Goal: Understand process/instructions: Learn how to perform a task or action

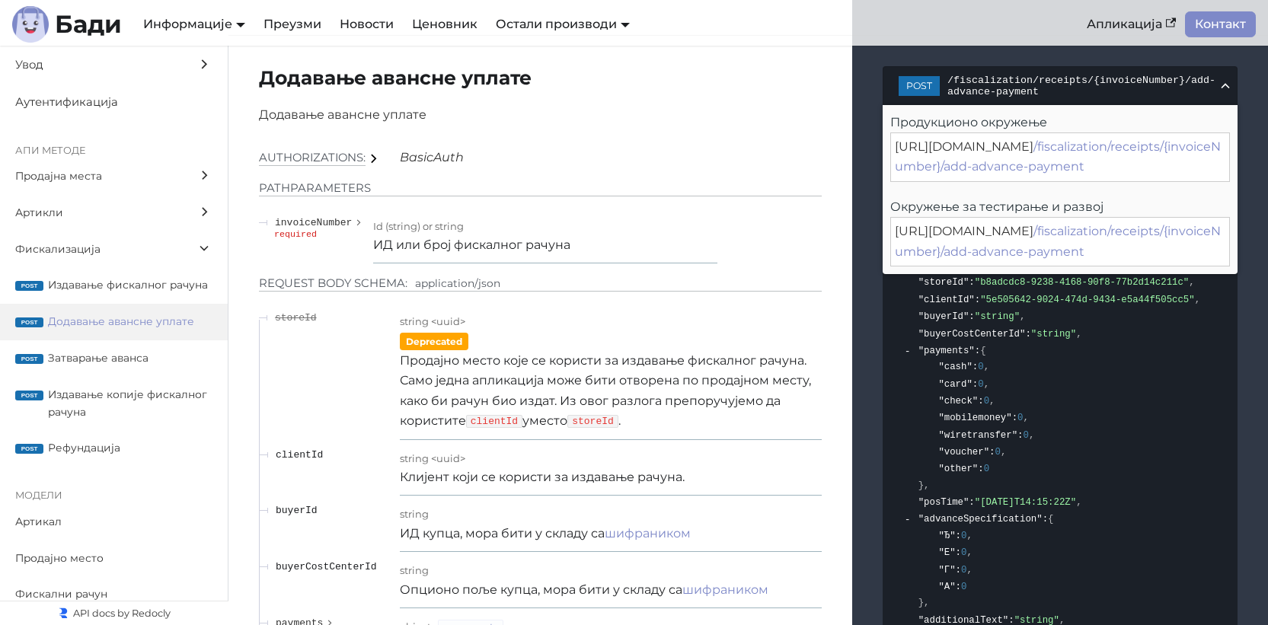
scroll to position [29, 0]
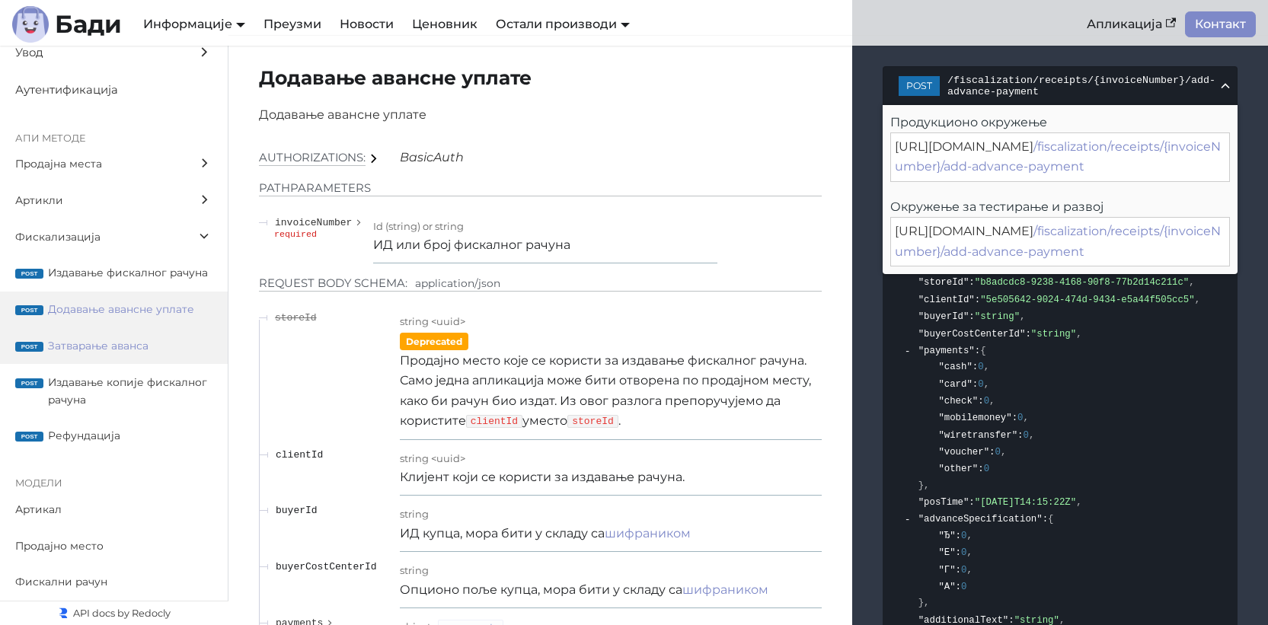
click at [121, 354] on span "Затварање аванса" at bounding box center [130, 346] width 165 height 18
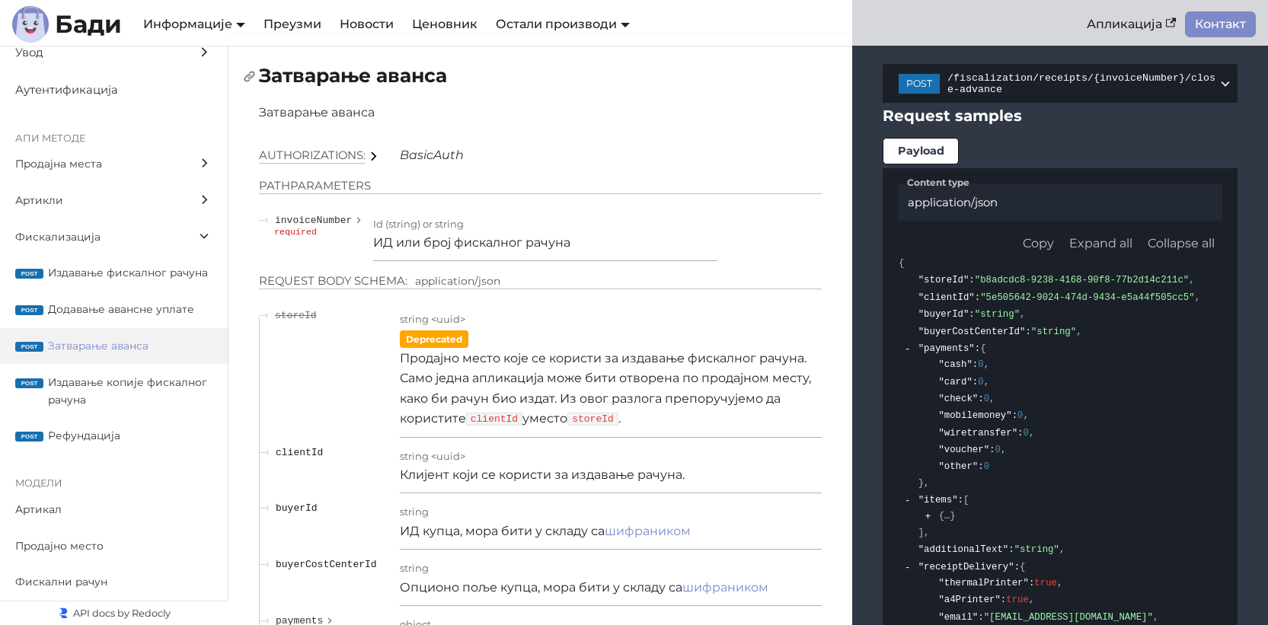
click at [352, 79] on h2 "Затварање аванса" at bounding box center [540, 76] width 563 height 24
drag, startPoint x: 951, startPoint y: 85, endPoint x: 1020, endPoint y: 105, distance: 71.3
click at [1020, 95] on span "/fiscalization/receipts/{invoiceNumber}/close-advance" at bounding box center [1082, 83] width 270 height 23
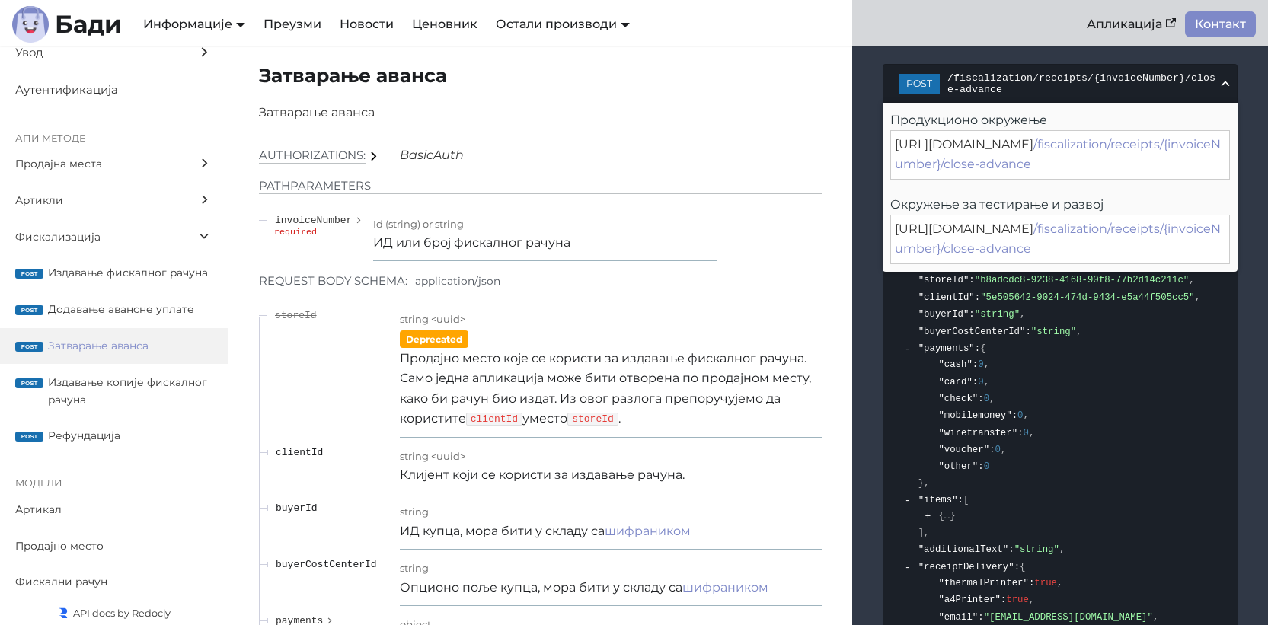
drag, startPoint x: 1105, startPoint y: 179, endPoint x: 1011, endPoint y: 156, distance: 97.2
click at [1011, 156] on div "[URL][DOMAIN_NAME] /fiscalization/receipts/{invoiceNumber}/close-advance" at bounding box center [1060, 155] width 340 height 50
drag, startPoint x: 1019, startPoint y: 159, endPoint x: 1091, endPoint y: 170, distance: 72.4
click at [1076, 168] on div "[URL][DOMAIN_NAME] /fiscalization/receipts/{invoiceNumber}/close-advance" at bounding box center [1060, 155] width 340 height 50
click at [1115, 177] on div "[URL][DOMAIN_NAME] /fiscalization/receipts/{invoiceNumber}/close-advance" at bounding box center [1060, 155] width 340 height 50
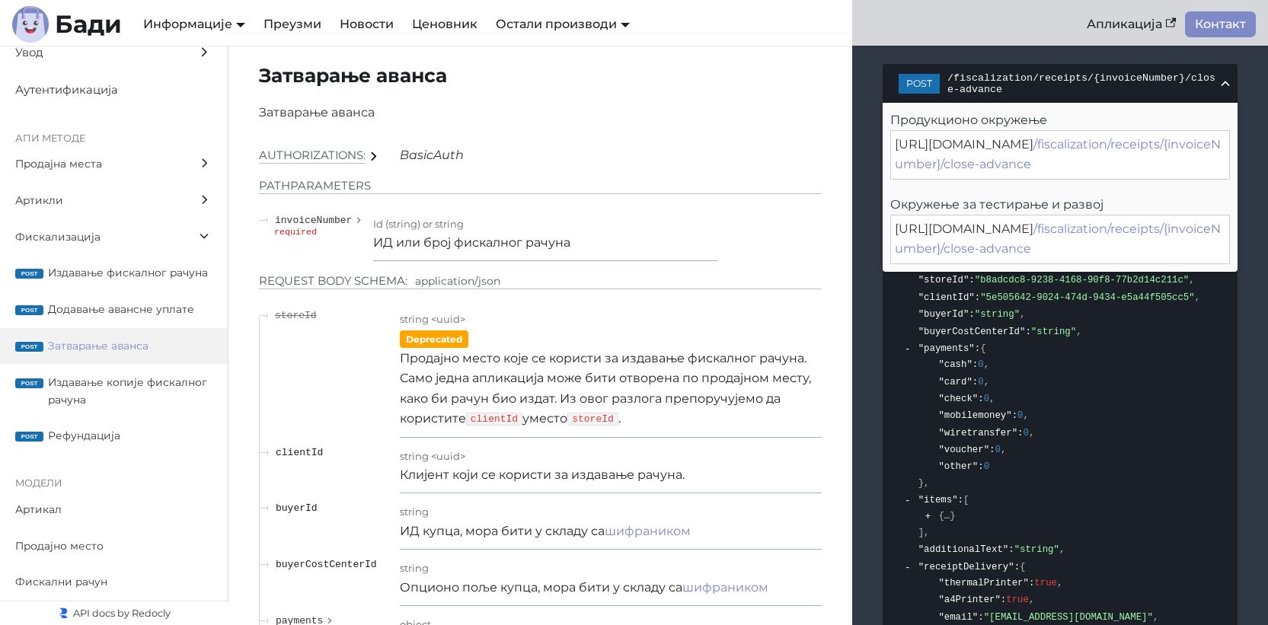
click at [1088, 232] on div "[URL][DOMAIN_NAME] /fiscalization/receipts/{invoiceNumber}/close-advance" at bounding box center [1060, 240] width 340 height 50
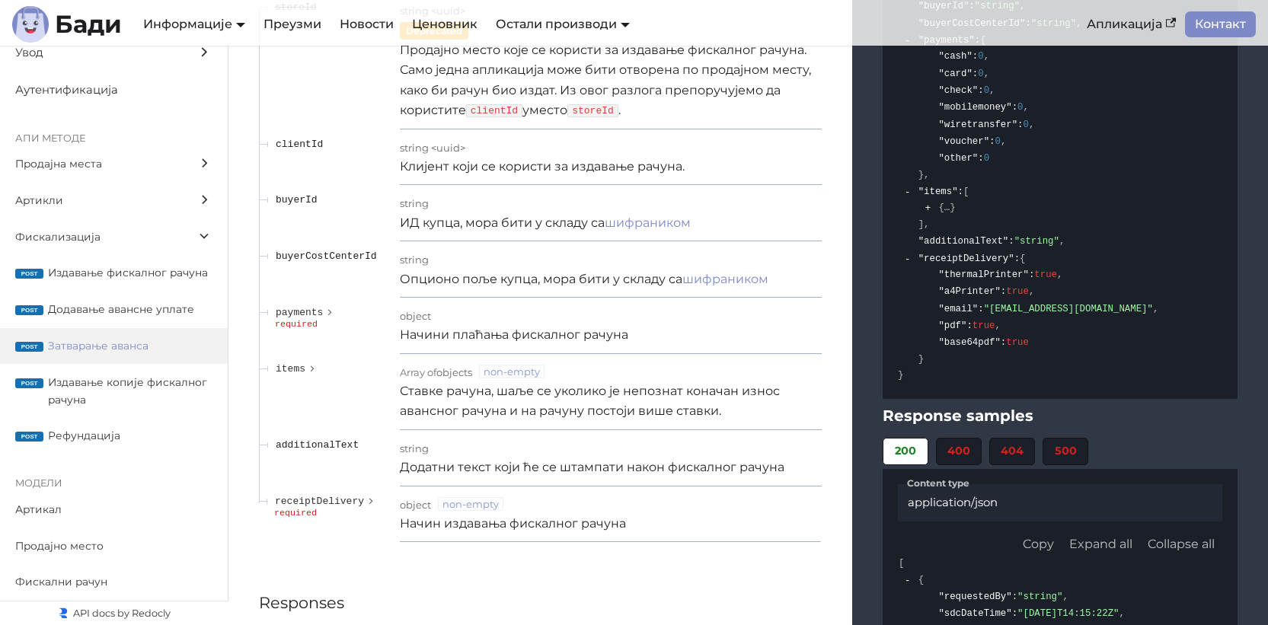
scroll to position [19411, 0]
click at [296, 517] on div "required" at bounding box center [333, 512] width 118 height 9
click at [302, 506] on span "receiptDelivery" at bounding box center [319, 499] width 89 height 11
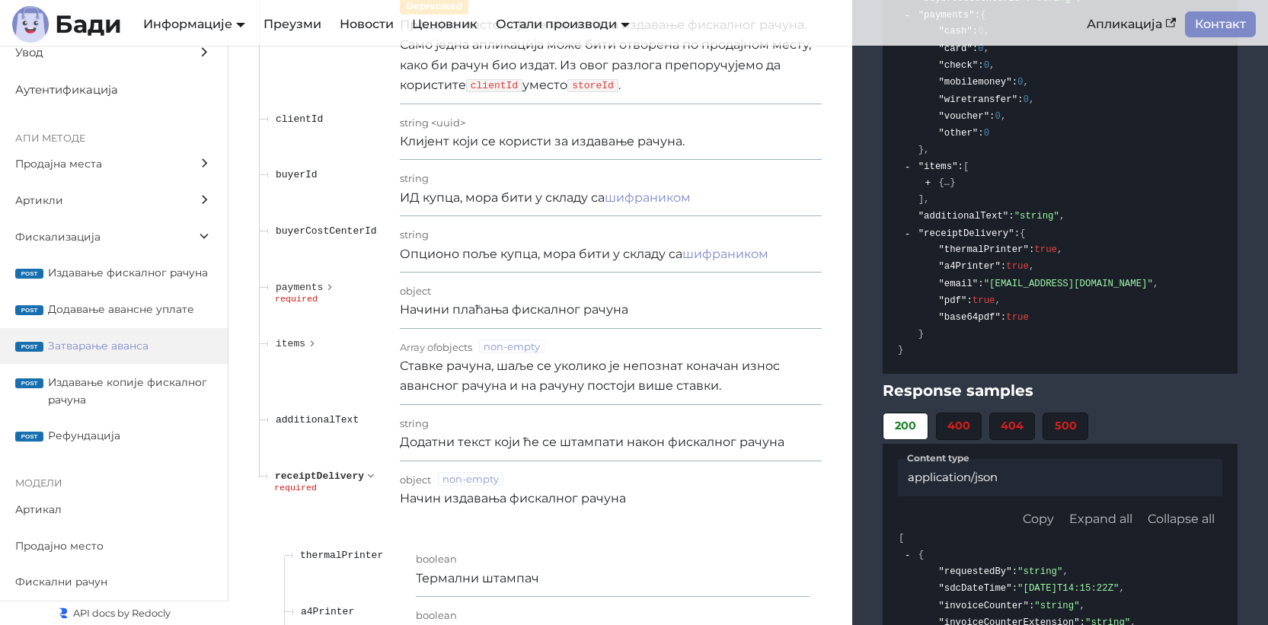
scroll to position [19435, 0]
click at [973, 238] on span ""receiptDelivery"" at bounding box center [967, 233] width 96 height 11
copy span "receiptDelivery"
click at [957, 306] on span ""pdf"" at bounding box center [952, 301] width 28 height 11
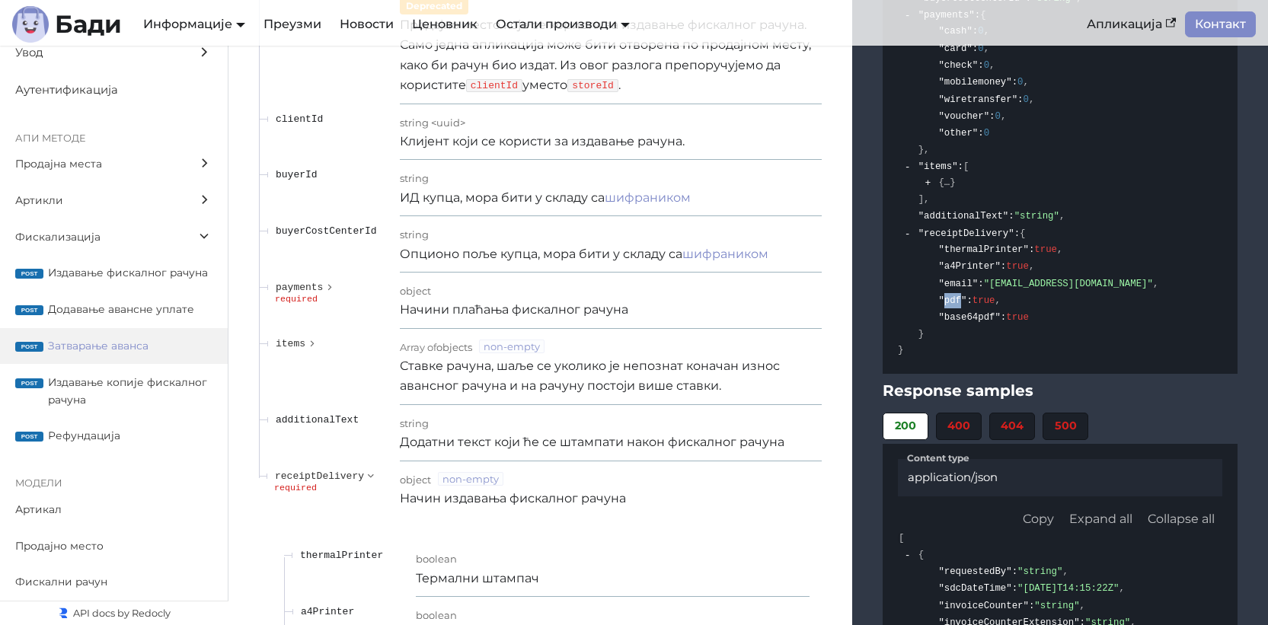
click at [957, 306] on span ""pdf"" at bounding box center [952, 301] width 28 height 11
copy span "pdf"
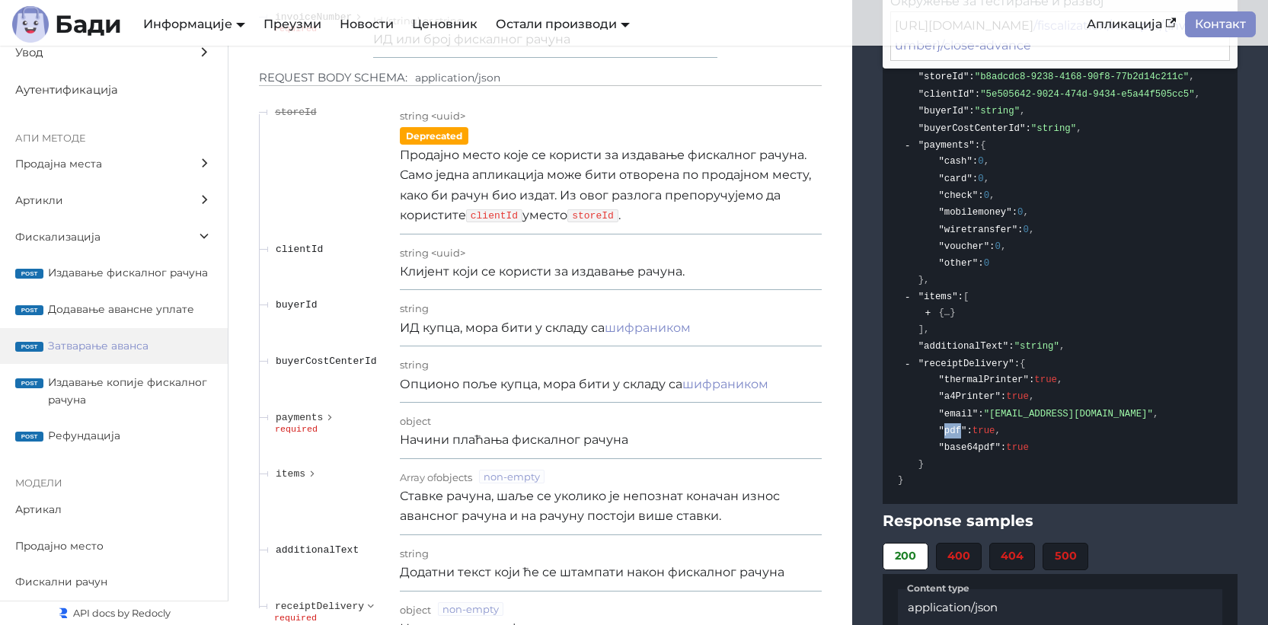
scroll to position [19305, 0]
click at [590, 282] on p "Клијент који се користи за издавање рачуна." at bounding box center [611, 272] width 422 height 20
click at [81, 255] on label "post Издавање фискалног рачуна" at bounding box center [114, 273] width 228 height 37
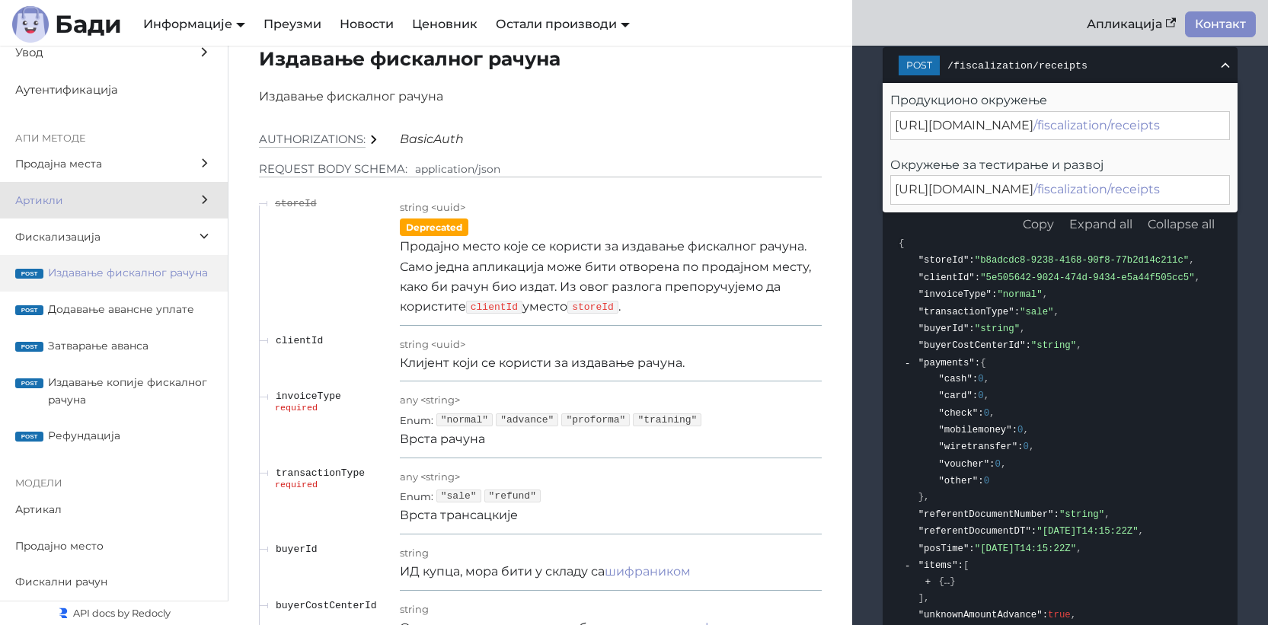
click at [116, 182] on label "Артикли" at bounding box center [114, 200] width 228 height 37
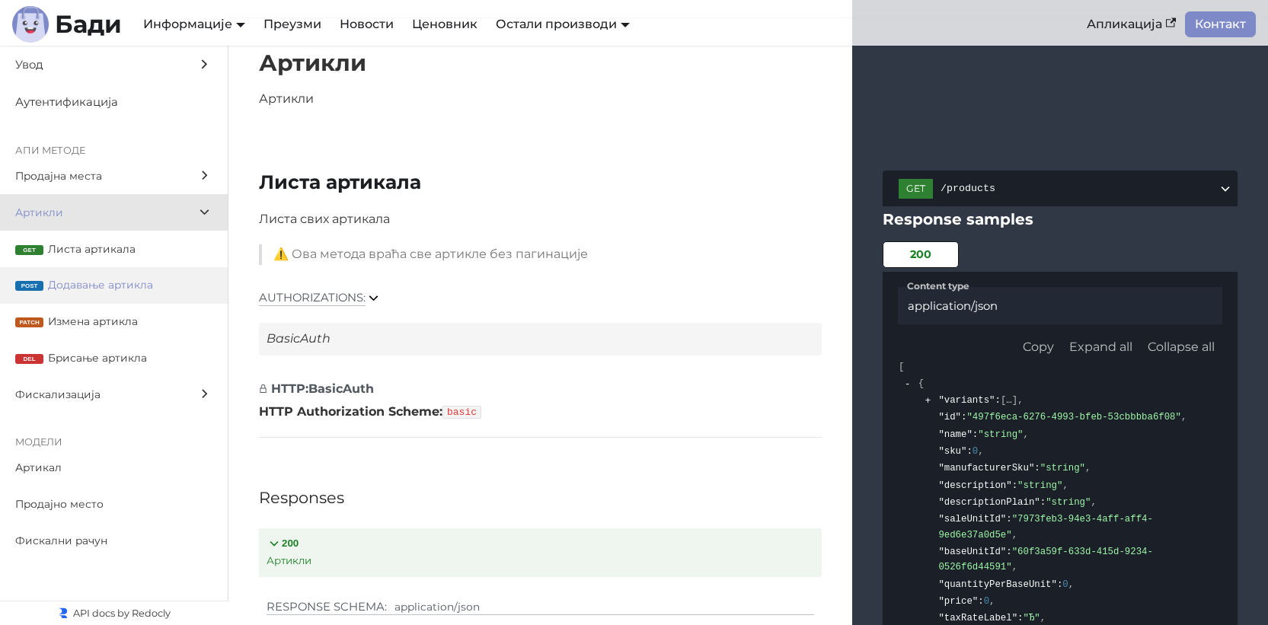
click at [85, 278] on span "Додавање артикла" at bounding box center [130, 285] width 165 height 18
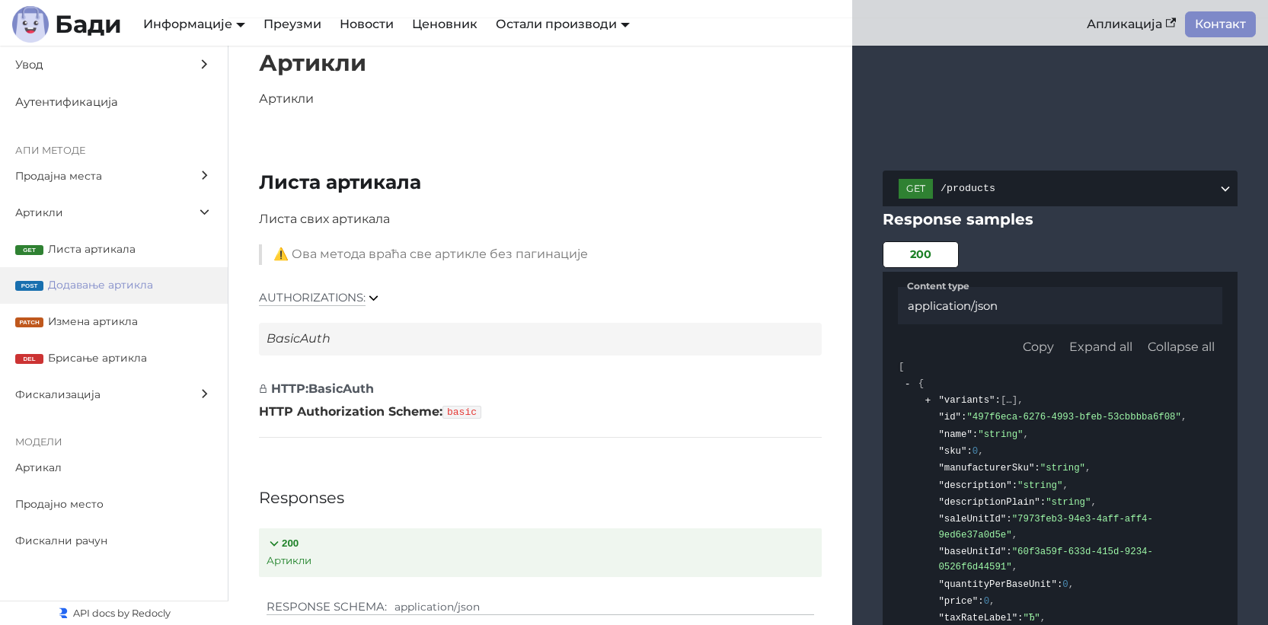
scroll to position [8584, 0]
